Goal: Transaction & Acquisition: Purchase product/service

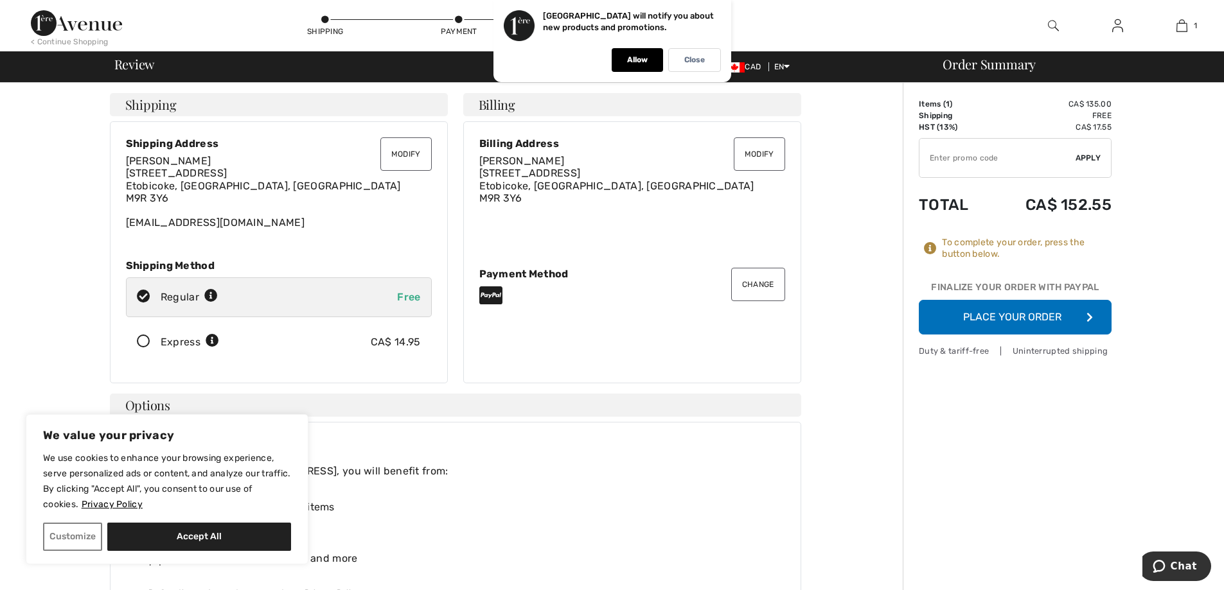
click at [1031, 307] on button "Place Your Order" at bounding box center [1015, 317] width 193 height 35
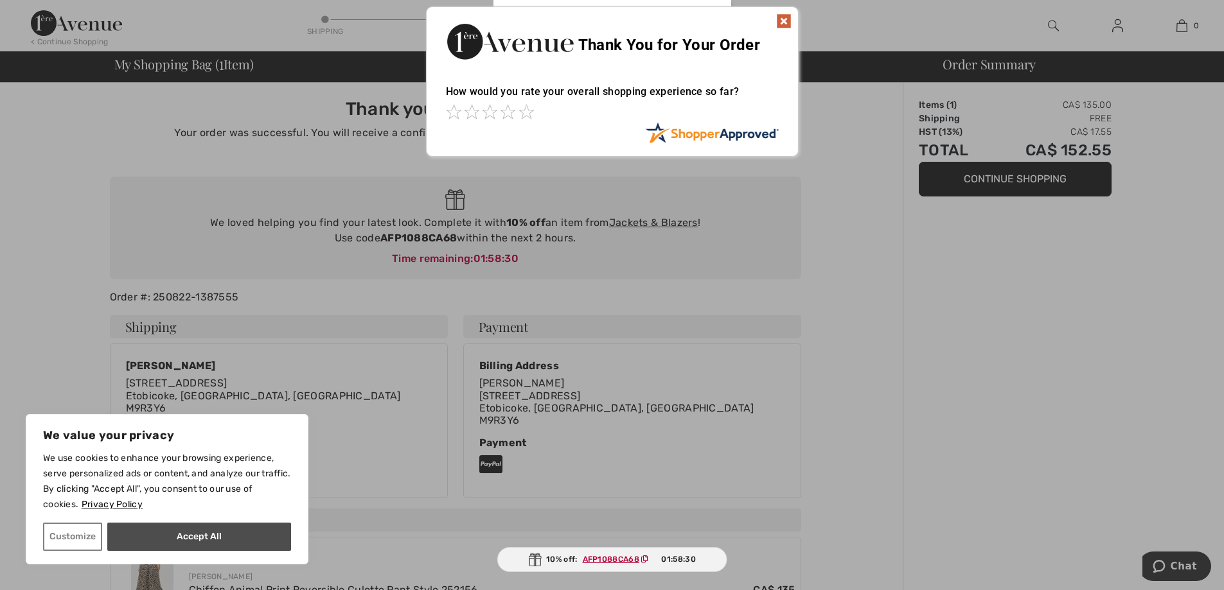
click at [196, 542] on button "Accept All" at bounding box center [199, 537] width 184 height 28
checkbox input "true"
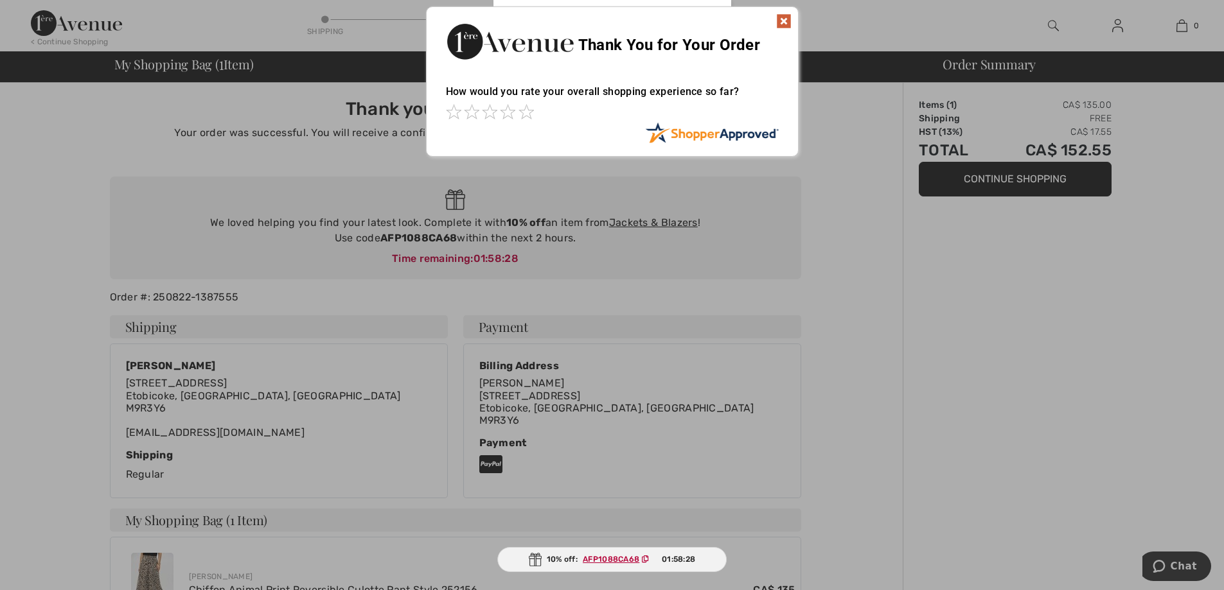
click at [463, 120] on div at bounding box center [612, 113] width 333 height 18
click at [465, 115] on span at bounding box center [471, 111] width 15 height 15
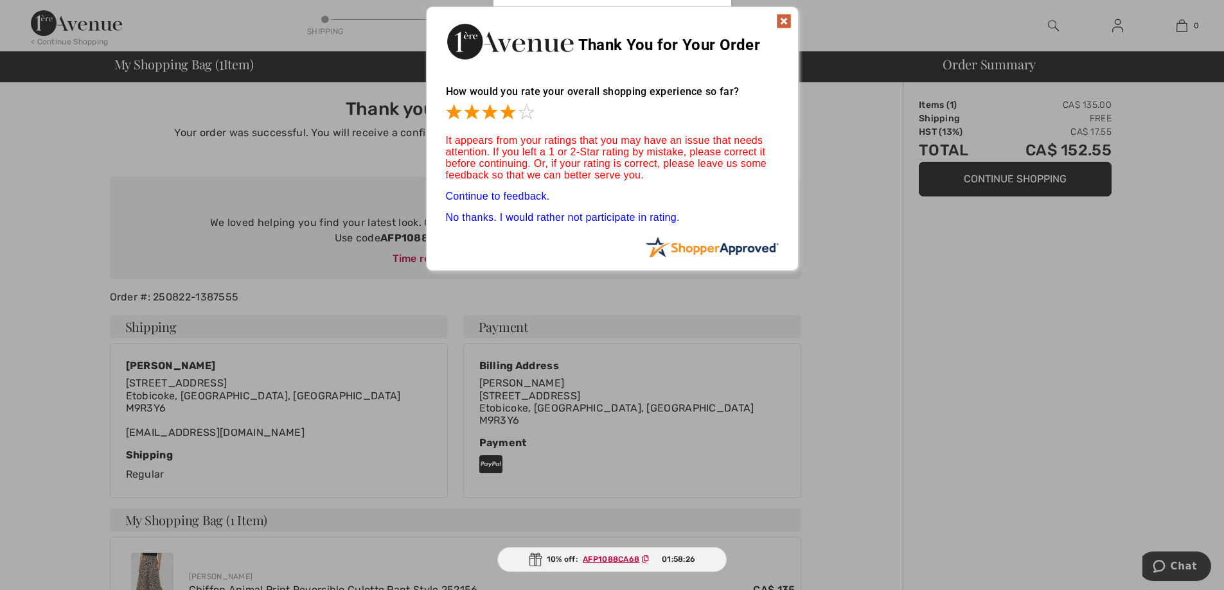
click at [501, 116] on span at bounding box center [507, 111] width 15 height 15
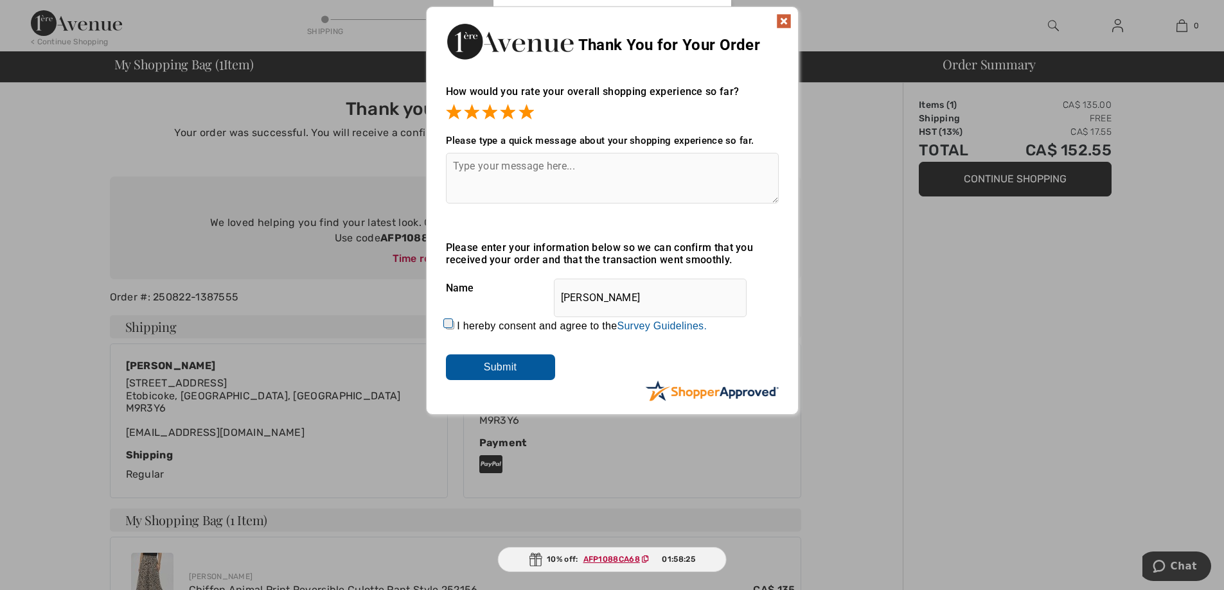
click at [519, 116] on span at bounding box center [526, 111] width 15 height 15
click at [486, 174] on textarea at bounding box center [612, 178] width 333 height 51
type textarea "great product"
click at [448, 326] on input "I hereby consent and agree to the By submitting a review, you grant permission …" at bounding box center [450, 325] width 8 height 8
checkbox input "true"
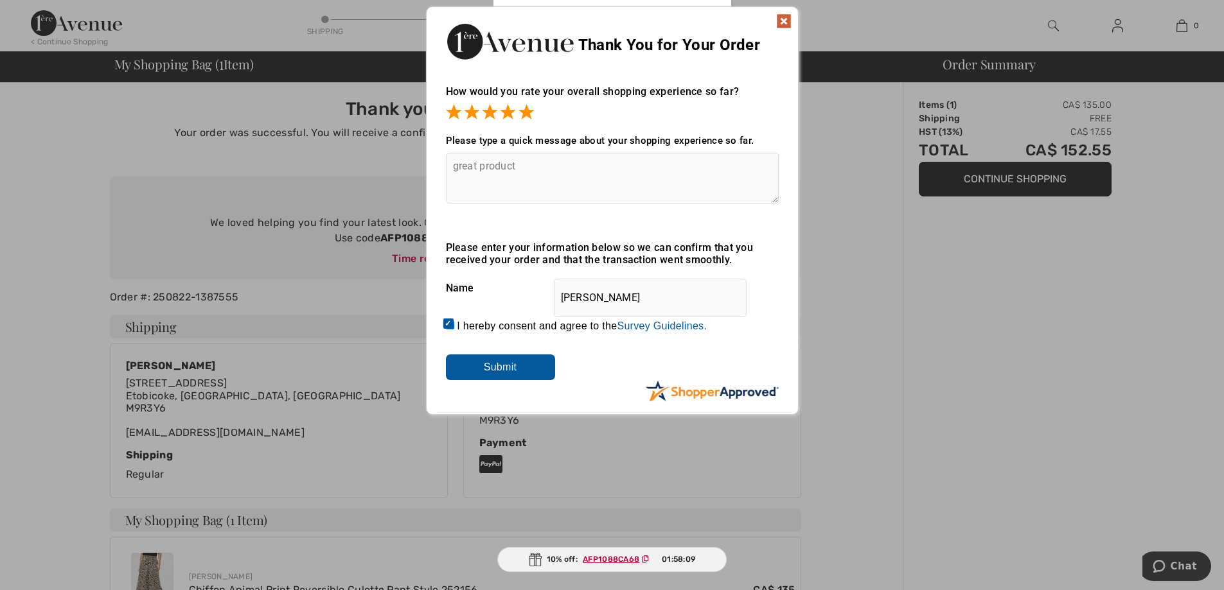
click at [483, 364] on input "Submit" at bounding box center [500, 368] width 109 height 26
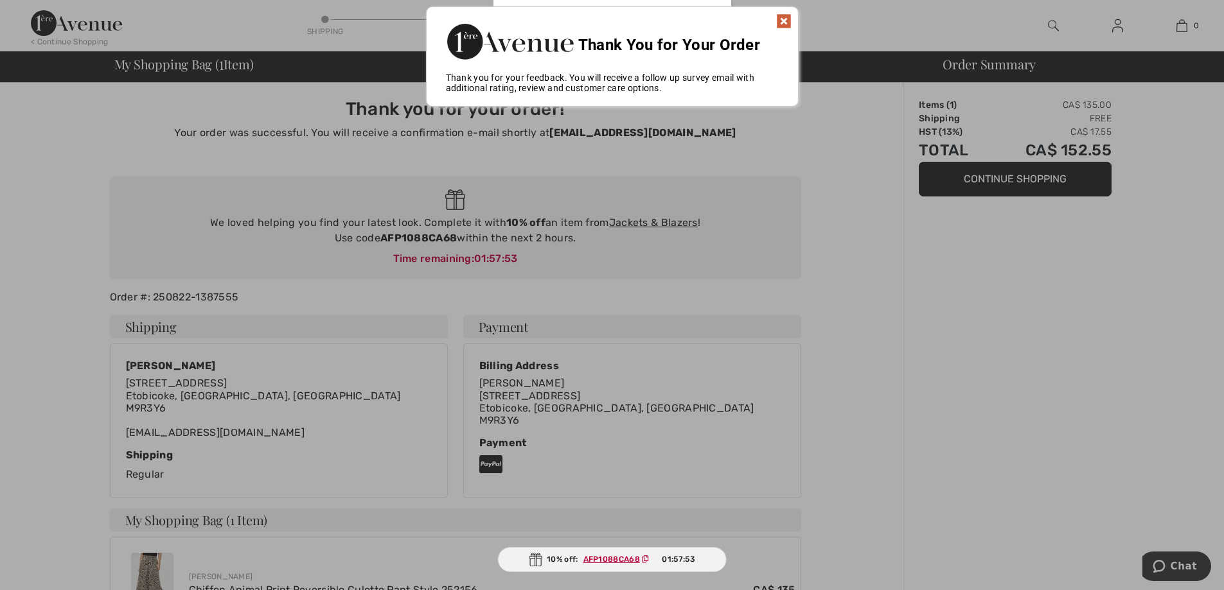
drag, startPoint x: 775, startPoint y: 26, endPoint x: 782, endPoint y: 20, distance: 9.1
click at [777, 26] on div "Thank You for Your Order" at bounding box center [612, 40] width 371 height 66
click at [782, 20] on img at bounding box center [783, 20] width 15 height 15
